Goal: Task Accomplishment & Management: Manage account settings

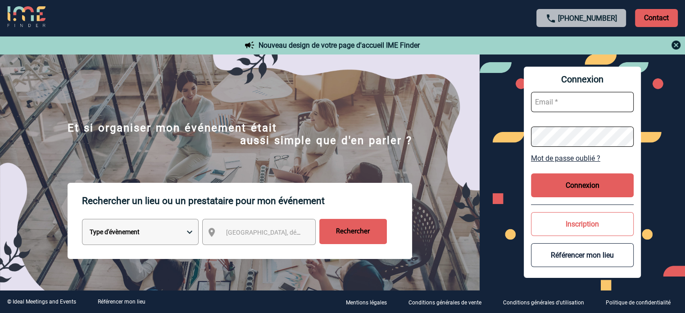
type input "ydeclercq@ime-groupe.com"
click at [597, 175] on button "Connexion" at bounding box center [582, 185] width 103 height 24
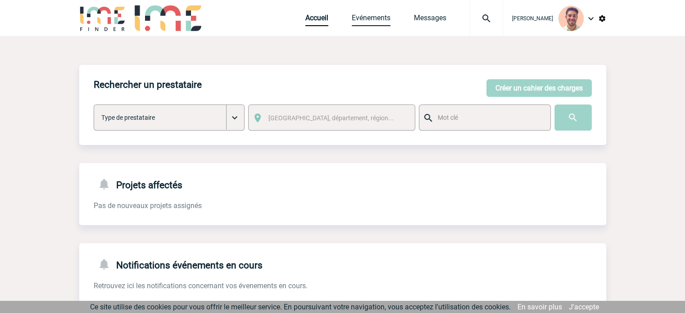
click at [374, 14] on link "Evénements" at bounding box center [370, 20] width 39 height 13
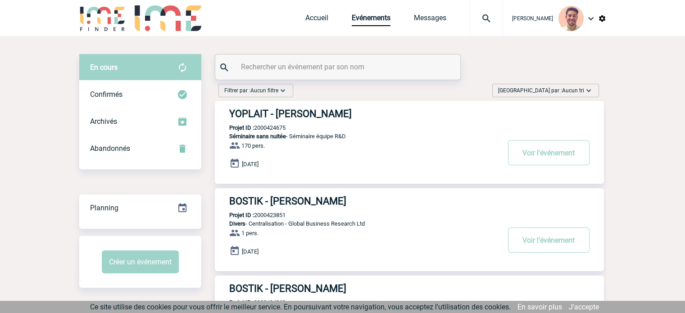
click at [374, 66] on input "text" at bounding box center [339, 66] width 200 height 13
paste input "2000425087"
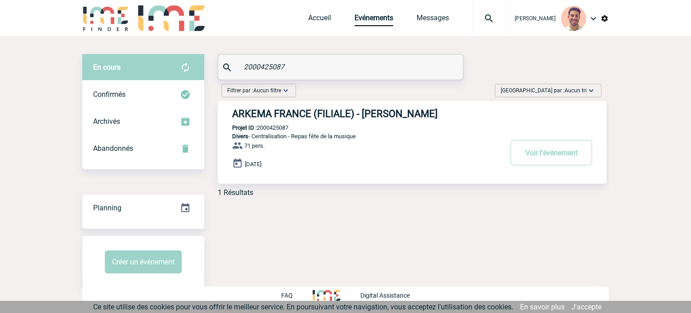
type input "2000425087"
click at [366, 118] on h3 "ARKEMA FRANCE (FILIALE) - Stephanie PERY" at bounding box center [367, 113] width 270 height 11
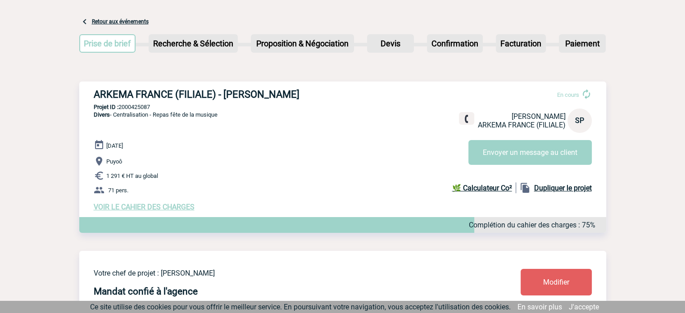
scroll to position [90, 0]
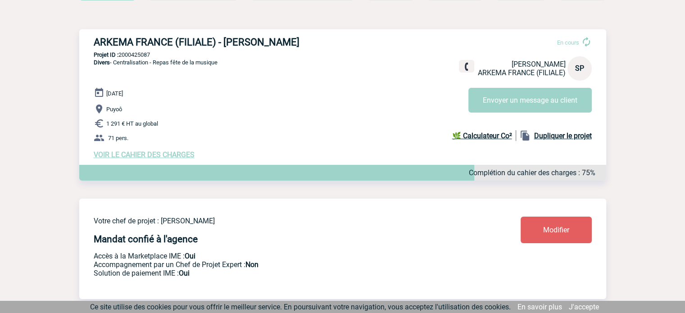
click at [140, 155] on span "VOIR LE CAHIER DES CHARGES" at bounding box center [144, 154] width 101 height 9
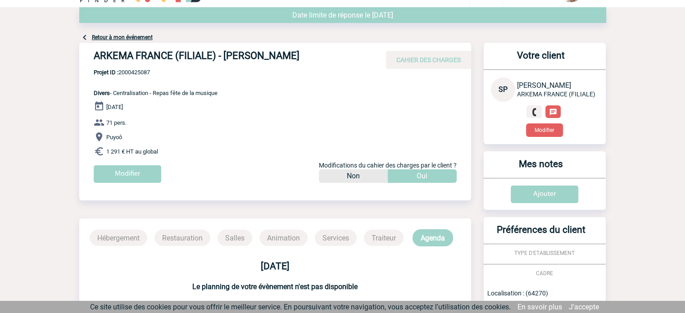
scroll to position [45, 0]
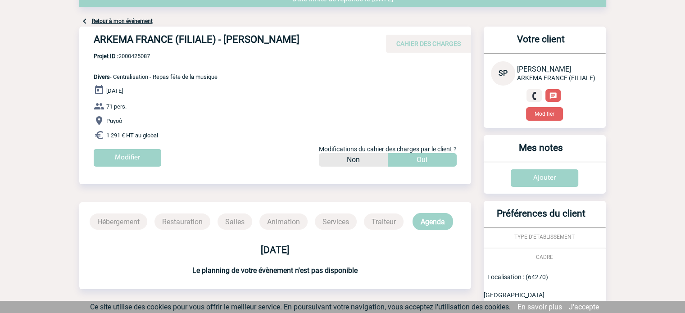
click at [149, 146] on div "[DATE] 71 pers. [GEOGRAPHIC_DATA] 1 291 € HT au global Modifier Modifications d…" at bounding box center [282, 129] width 377 height 89
click at [149, 150] on input "Modifier" at bounding box center [128, 158] width 68 height 18
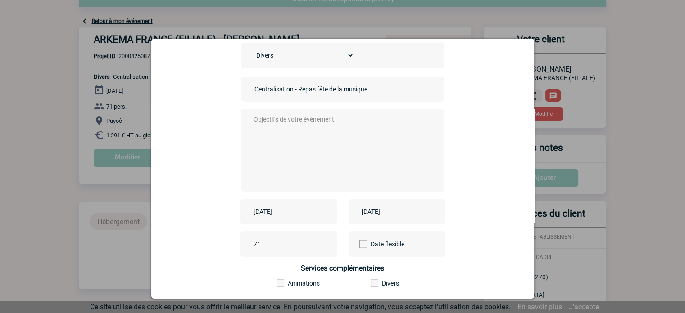
click at [280, 212] on input "2025-08-31" at bounding box center [282, 212] width 62 height 12
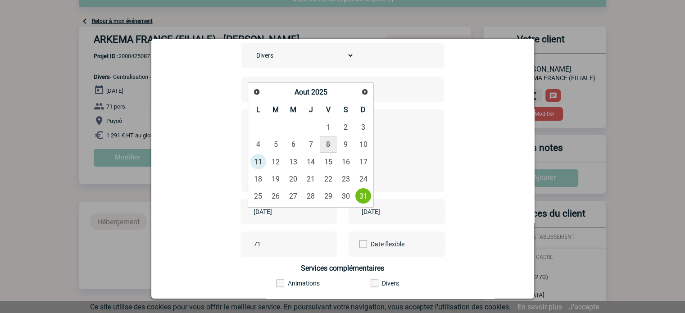
click at [327, 147] on link "8" at bounding box center [328, 144] width 17 height 16
type input "2025-08-08"
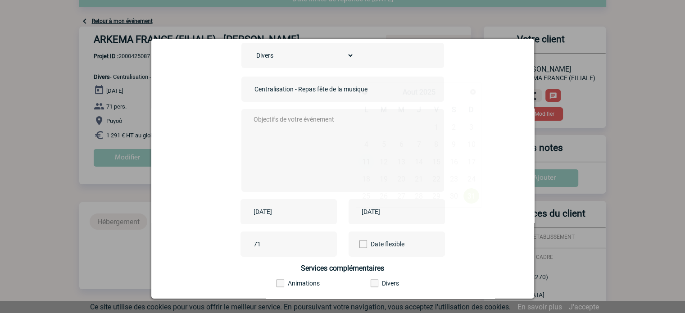
click at [376, 207] on input "2025-08-31" at bounding box center [390, 212] width 62 height 12
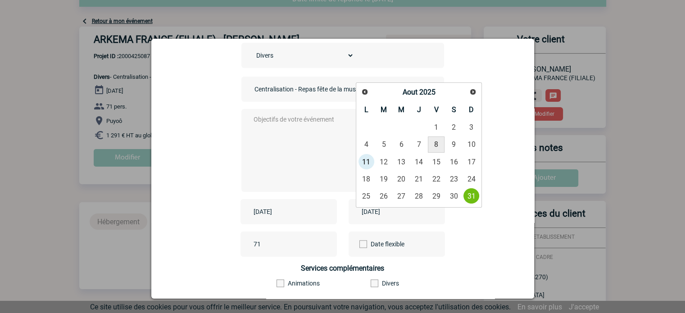
click at [433, 142] on link "8" at bounding box center [436, 144] width 17 height 16
type input "2025-08-08"
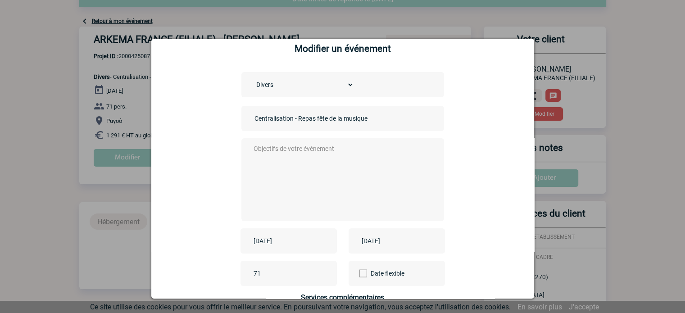
scroll to position [0, 0]
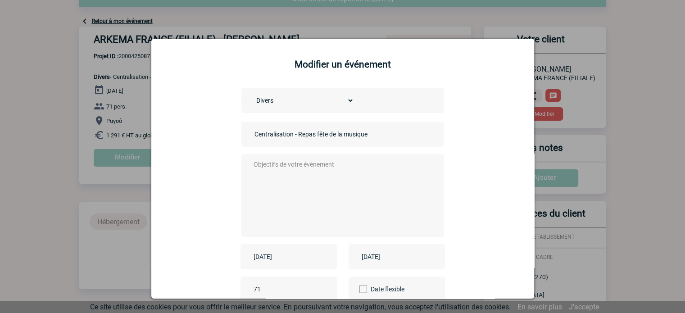
click at [337, 162] on textarea at bounding box center [340, 194] width 178 height 72
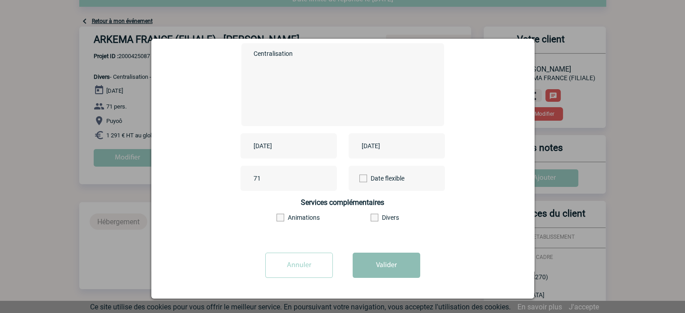
type textarea "Centralisation"
click at [400, 264] on button "Valider" at bounding box center [386, 264] width 68 height 25
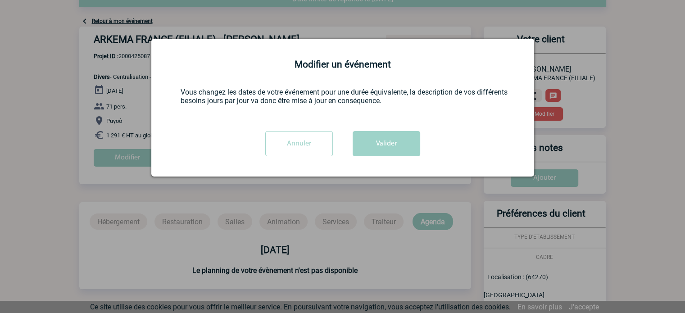
scroll to position [0, 0]
click at [383, 138] on button "Valider" at bounding box center [386, 143] width 68 height 25
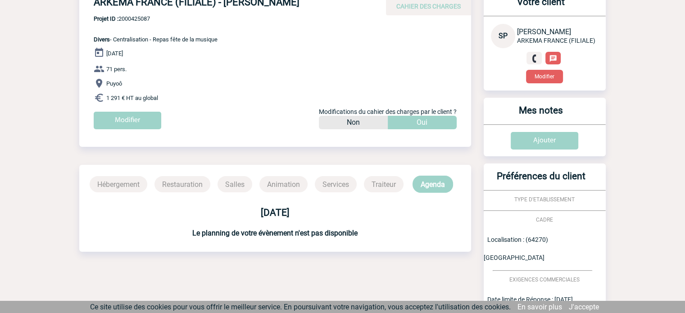
scroll to position [135, 0]
